Goal: Navigation & Orientation: Find specific page/section

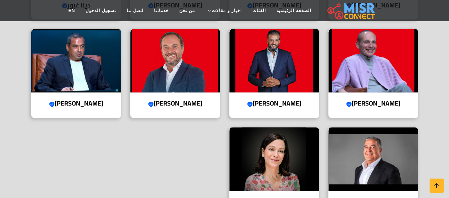
scroll to position [336, 0]
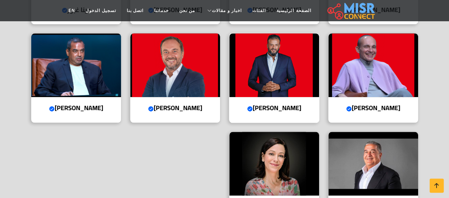
click at [274, 86] on img at bounding box center [274, 65] width 90 height 64
click at [186, 110] on h4 "أحمد طارق خليل Verified account" at bounding box center [175, 108] width 79 height 8
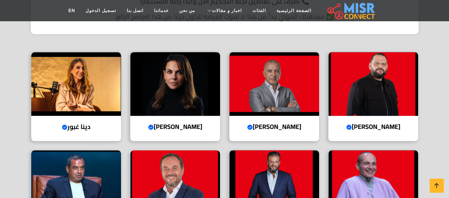
scroll to position [206, 0]
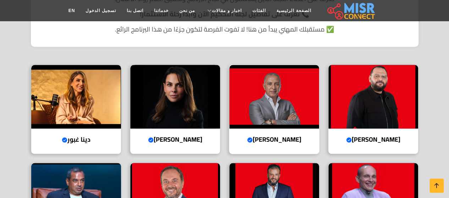
click at [272, 116] on img at bounding box center [274, 97] width 90 height 64
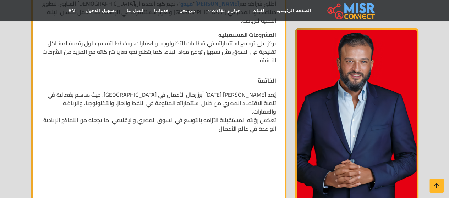
scroll to position [717, 0]
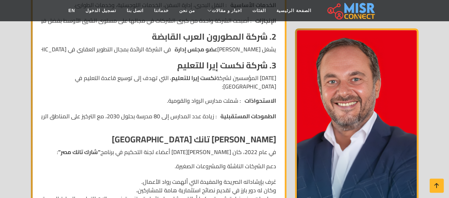
scroll to position [300, 0]
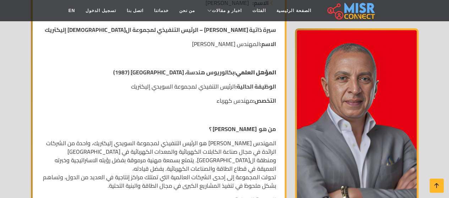
scroll to position [128, 0]
